Goal: Task Accomplishment & Management: Complete application form

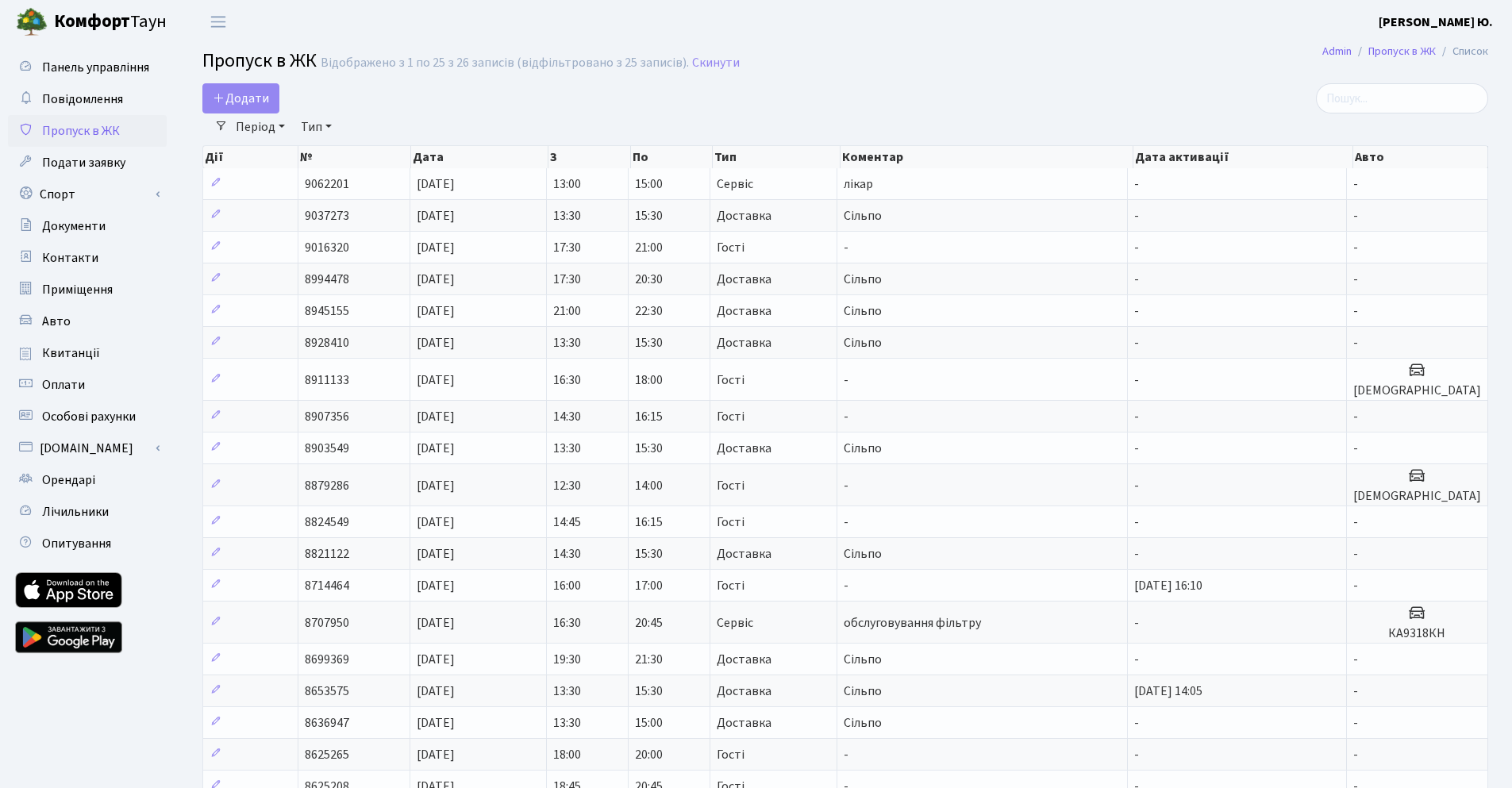
select select "25"
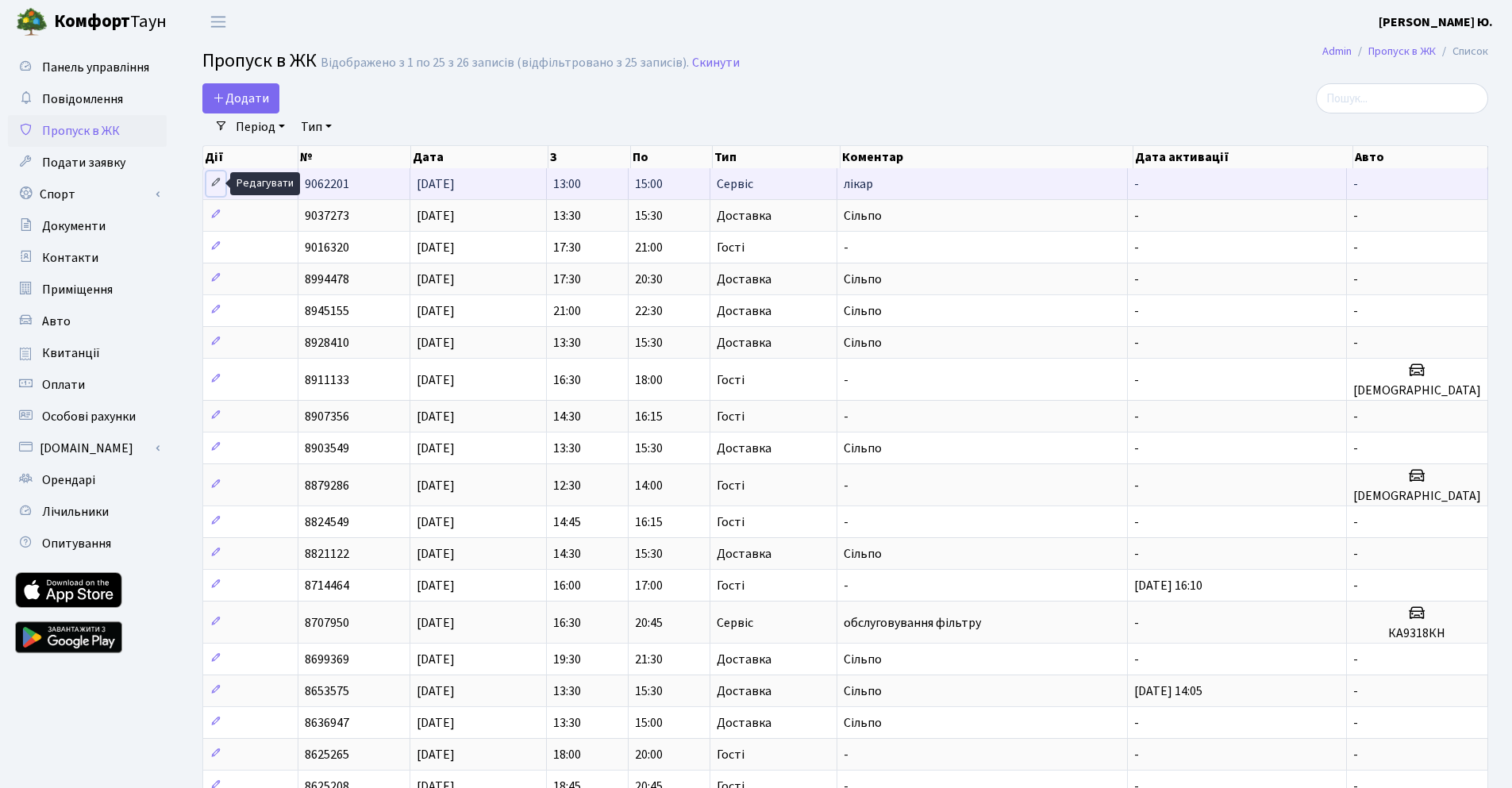
click at [218, 183] on icon at bounding box center [215, 181] width 11 height 11
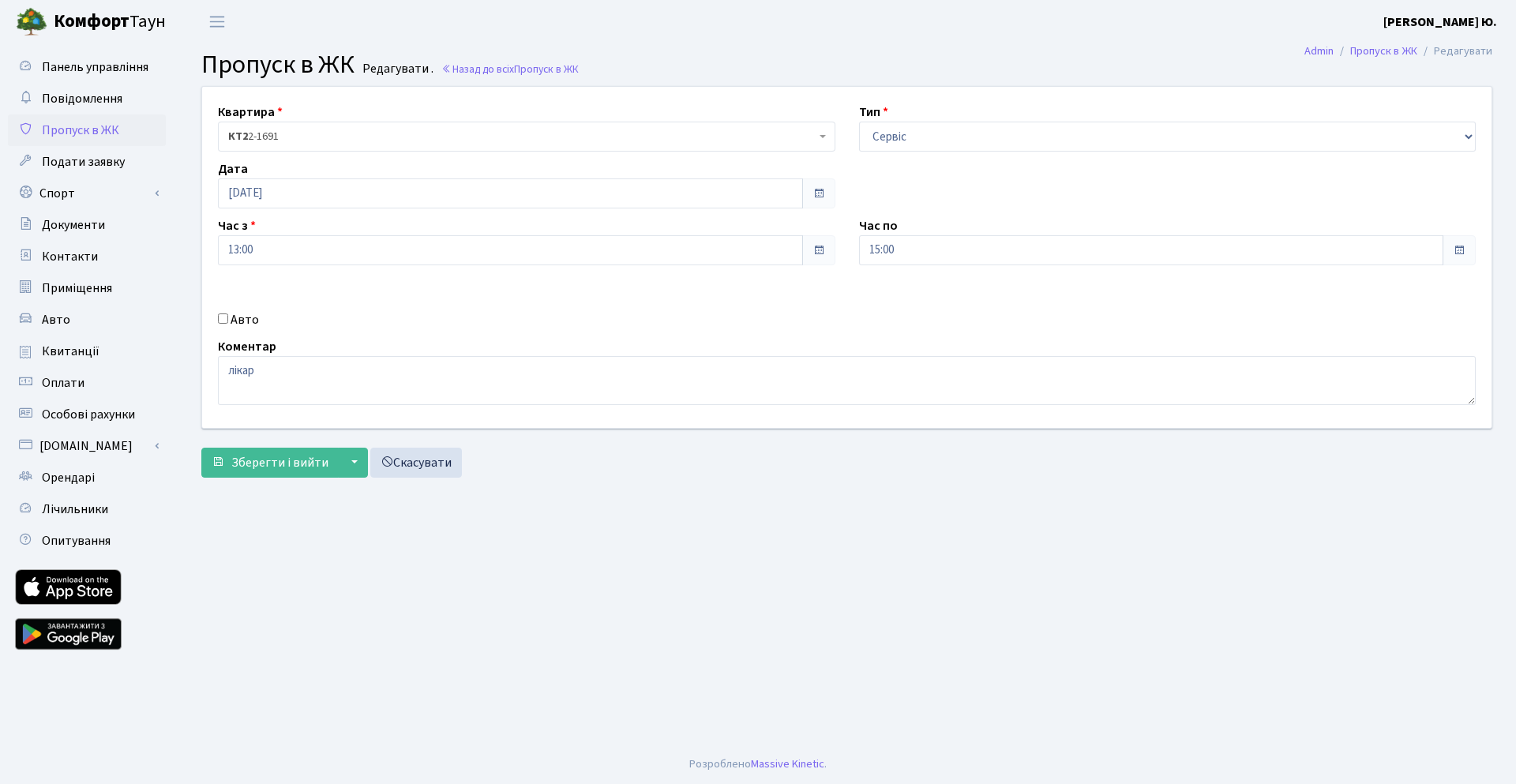
click at [219, 317] on input "Авто" at bounding box center [222, 318] width 11 height 11
checkbox input "true"
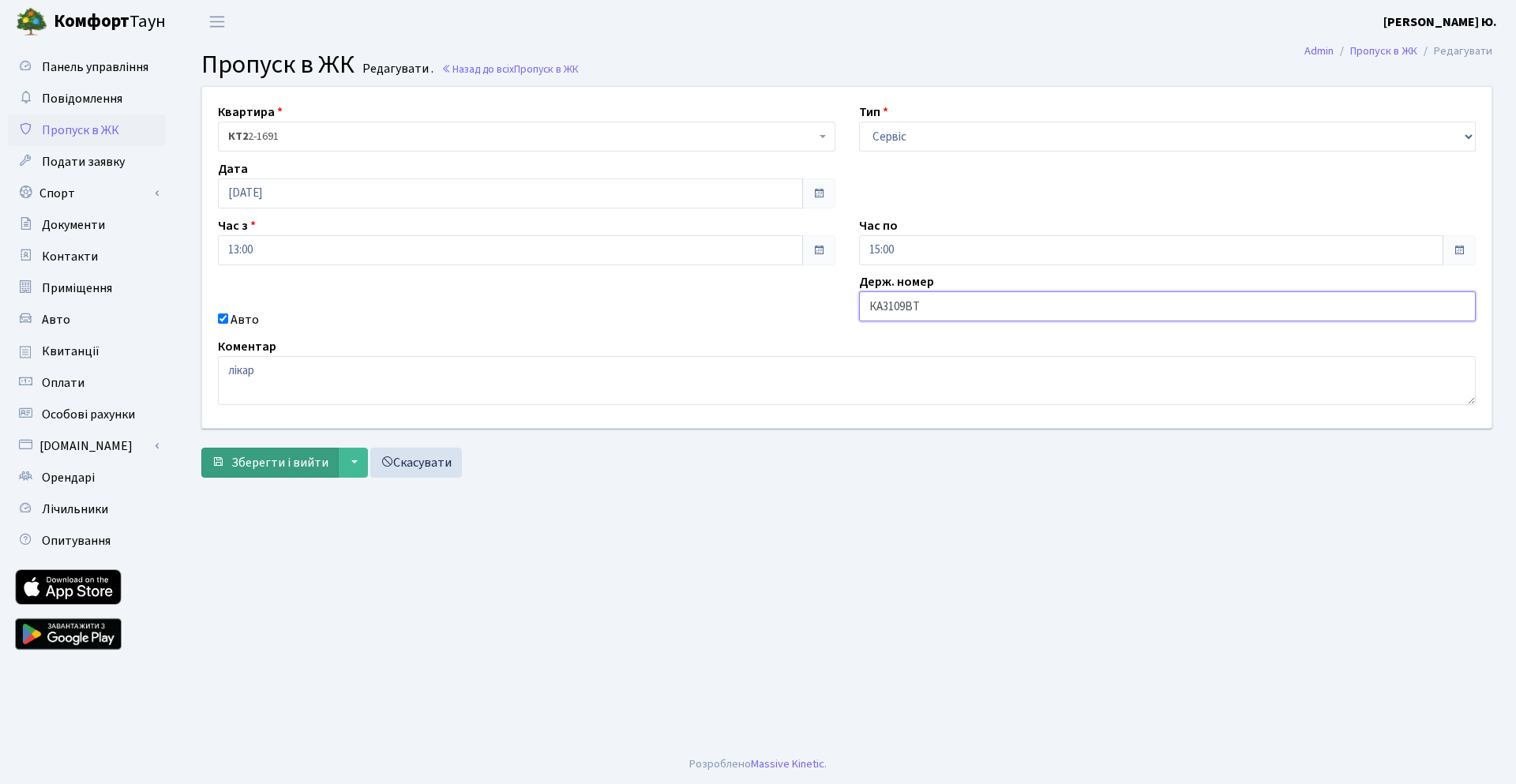
type input "КА3109ВТ"
click at [288, 461] on span "Зберегти і вийти" at bounding box center [280, 462] width 98 height 18
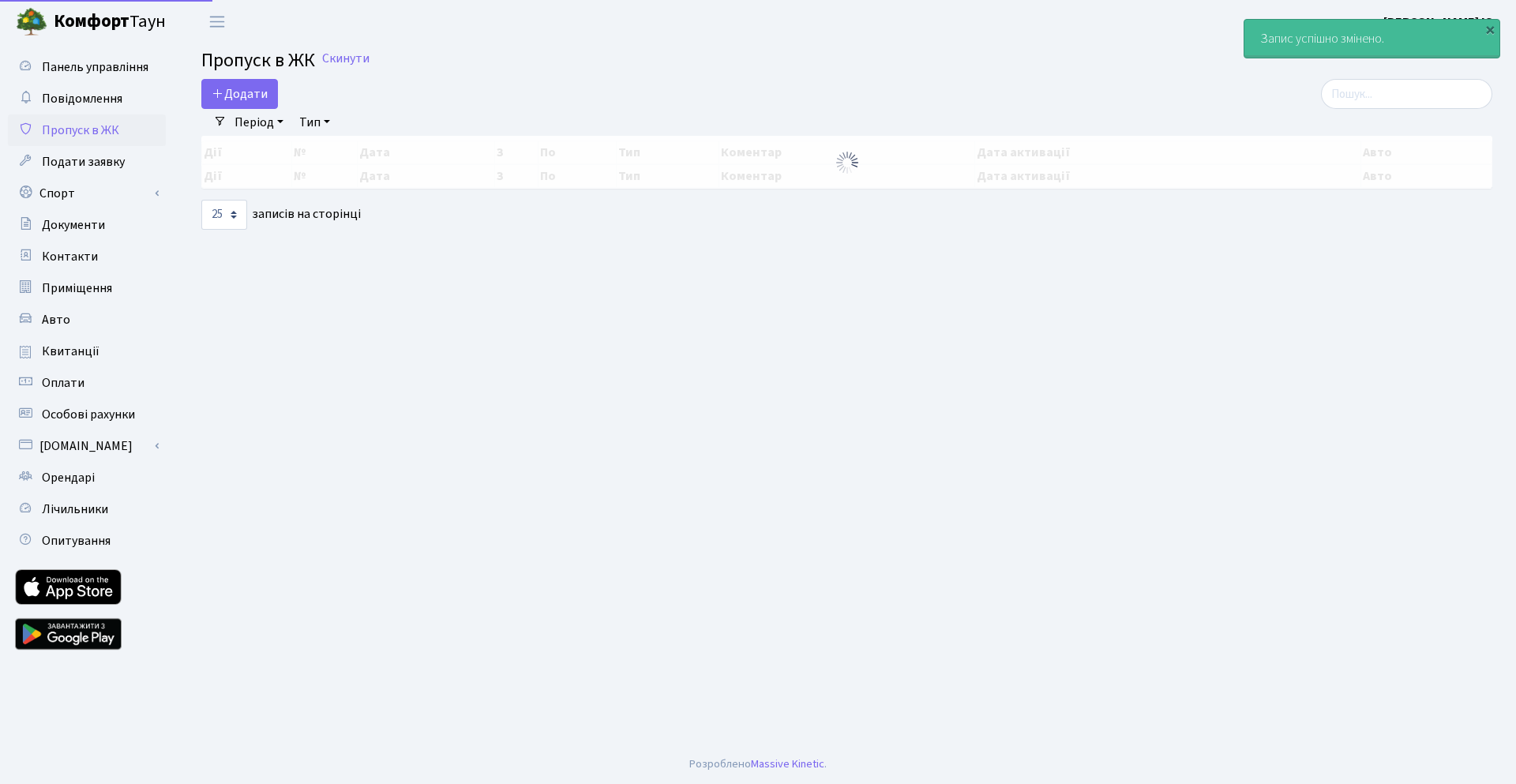
select select "25"
